Goal: Task Accomplishment & Management: Manage account settings

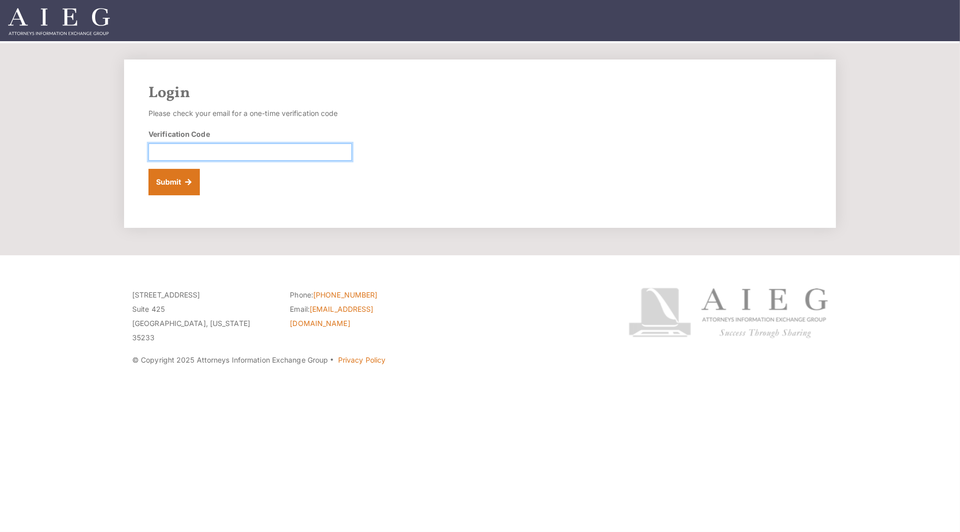
paste input "677221"
type input "677221"
click at [184, 184] on button "Submit" at bounding box center [173, 182] width 51 height 26
click at [180, 184] on button "Submit" at bounding box center [173, 182] width 51 height 26
click at [187, 182] on button "Submit" at bounding box center [173, 182] width 51 height 26
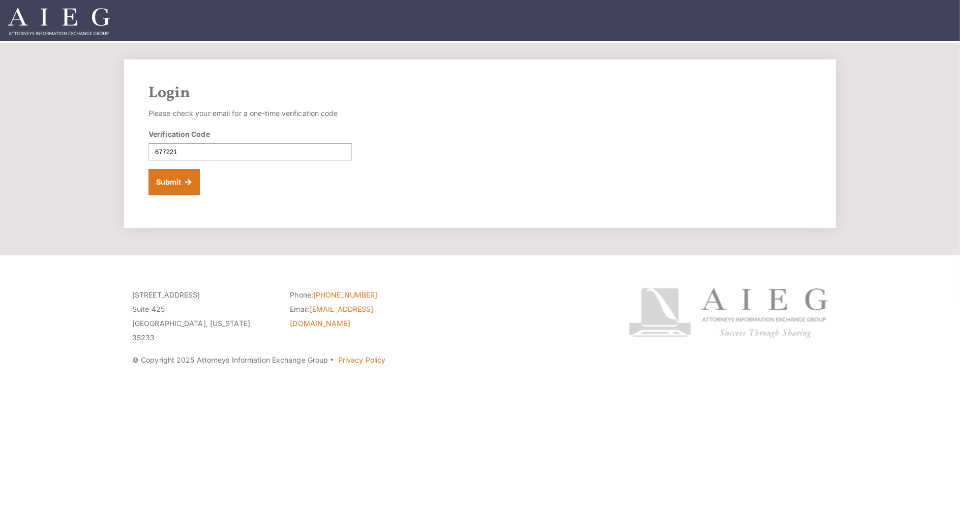
click at [90, 20] on img at bounding box center [59, 21] width 102 height 27
paste input "900765"
type input "900765"
click at [173, 178] on button "Submit" at bounding box center [173, 182] width 51 height 26
